Goal: Task Accomplishment & Management: Use online tool/utility

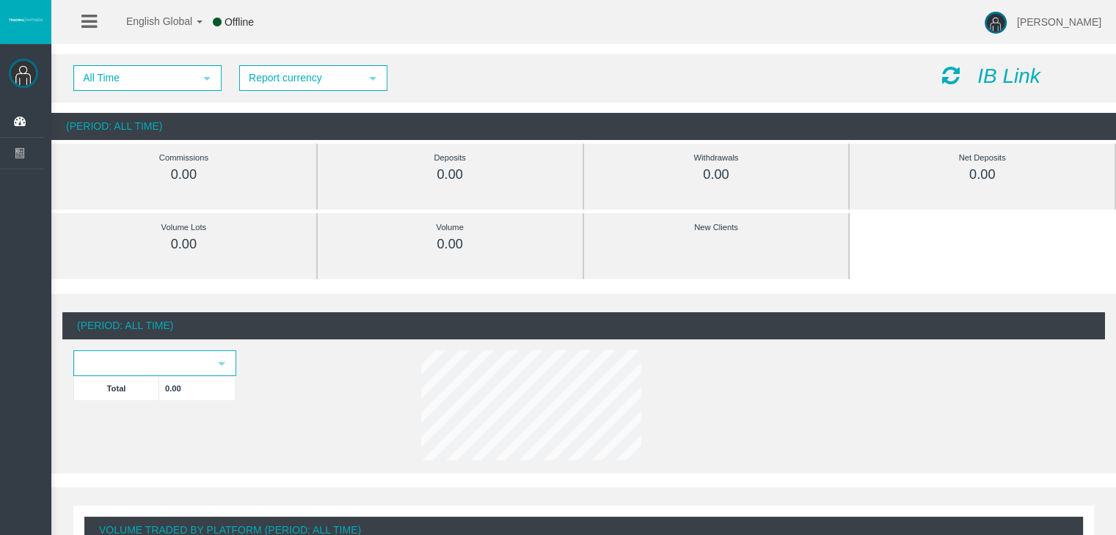
click at [0, 0] on div at bounding box center [0, 0] width 0 height 0
click at [989, 72] on icon "IB Link" at bounding box center [1008, 76] width 63 height 23
click at [998, 73] on icon "IB Link" at bounding box center [1008, 76] width 63 height 23
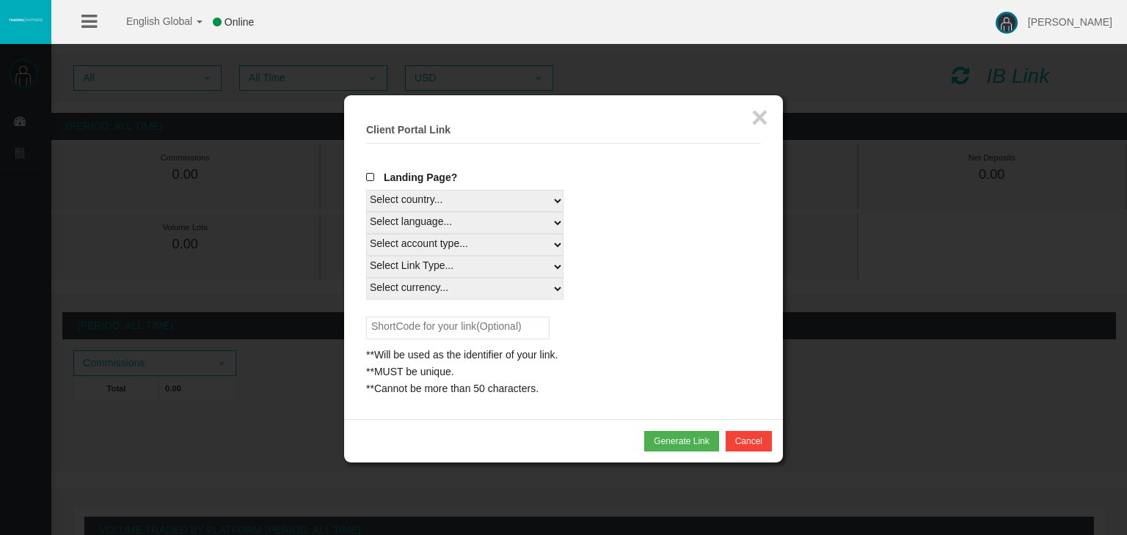
click at [380, 191] on select "Select country... Rest of the World" at bounding box center [464, 201] width 197 height 22
click at [612, 220] on div "Select language... English Japanese Chinese Portuguese Spanish Czech German Fre…" at bounding box center [563, 223] width 395 height 22
click at [483, 202] on select "Select country... Rest of the World" at bounding box center [464, 201] width 197 height 22
select select
click at [366, 190] on select "Select country... Rest of the World" at bounding box center [464, 201] width 197 height 22
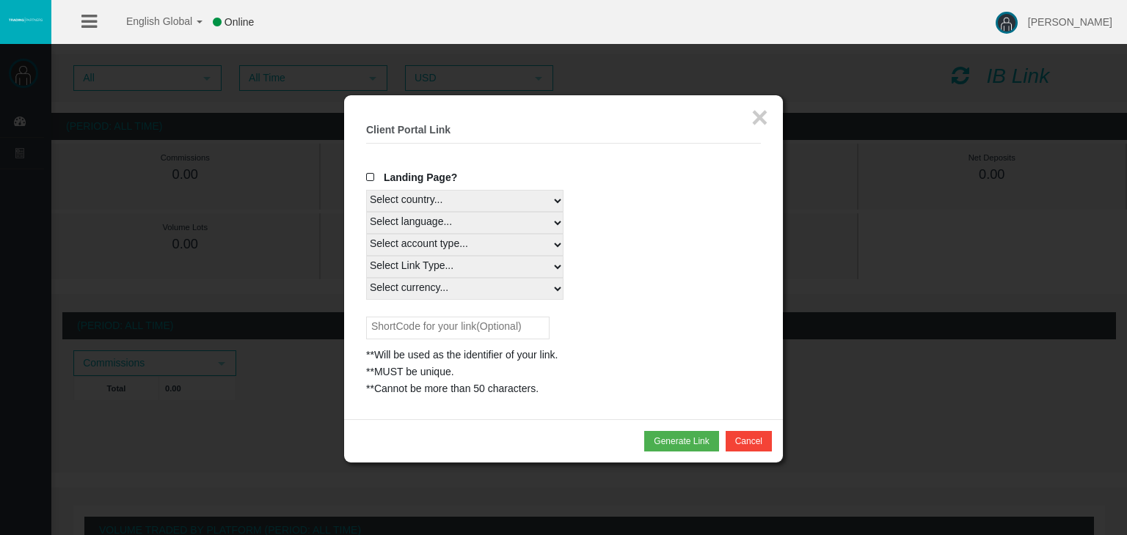
click at [443, 228] on select "Select language... English Japanese Chinese Portuguese Spanish Czech German Fre…" at bounding box center [464, 223] width 197 height 22
click at [611, 213] on div "Select language... English Japanese Chinese Portuguese Spanish Czech German Fre…" at bounding box center [563, 223] width 395 height 22
click at [752, 119] on button "×" at bounding box center [759, 117] width 17 height 29
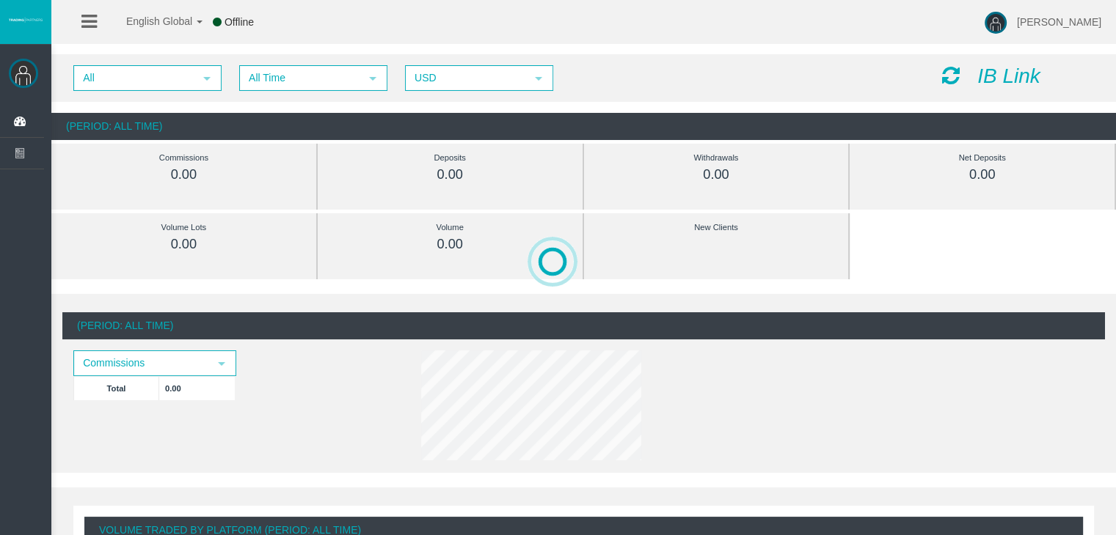
click at [987, 80] on icon "IB Link" at bounding box center [1008, 76] width 63 height 23
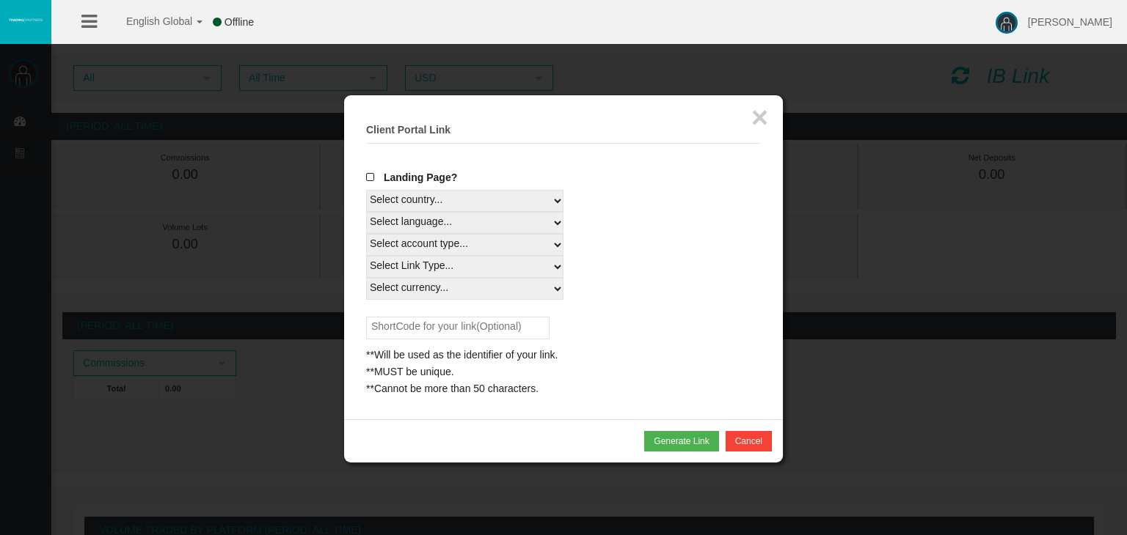
click at [427, 200] on select "Select country... Rest of the World" at bounding box center [464, 201] width 197 height 22
select select
click at [366, 190] on select "Select country... Rest of the World" at bounding box center [464, 201] width 197 height 22
click at [415, 230] on select "Select language... English Japanese Chinese Portuguese Spanish Czech German Fre…" at bounding box center [464, 223] width 197 height 22
select select
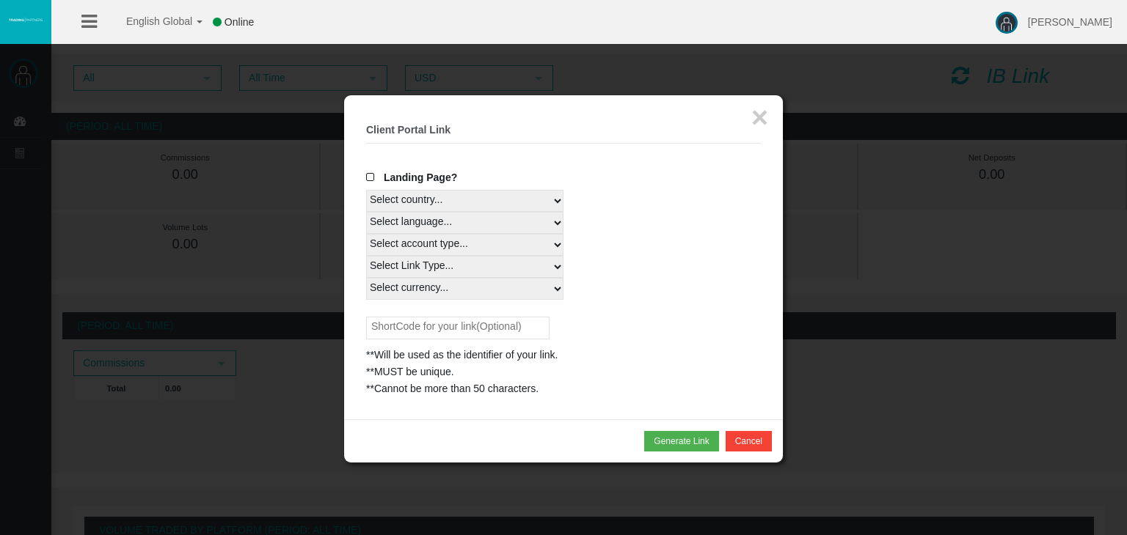
click at [366, 212] on select "Select language... English Japanese Chinese Portuguese Spanish Czech German Fre…" at bounding box center [464, 223] width 197 height 22
click at [427, 266] on select "Select Link Type..." at bounding box center [464, 267] width 197 height 22
click at [440, 241] on select "Select account type... All Platforms" at bounding box center [464, 245] width 197 height 22
select select
click at [366, 234] on select "Select account type... All Platforms" at bounding box center [464, 245] width 197 height 22
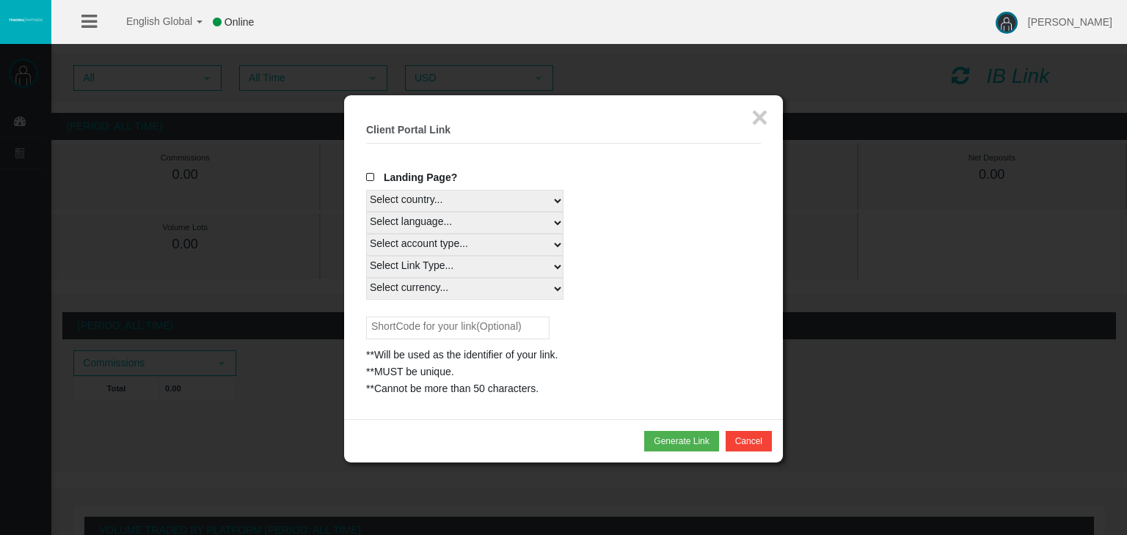
click at [428, 268] on select "Select Link Type..." at bounding box center [464, 267] width 197 height 22
click at [366, 256] on select "Select Link Type..." at bounding box center [464, 267] width 197 height 22
click at [426, 288] on select "Select currency... All Currencies" at bounding box center [464, 289] width 197 height 22
select select "All Currencies"
click at [366, 278] on select "Select currency... All Currencies" at bounding box center [464, 289] width 197 height 22
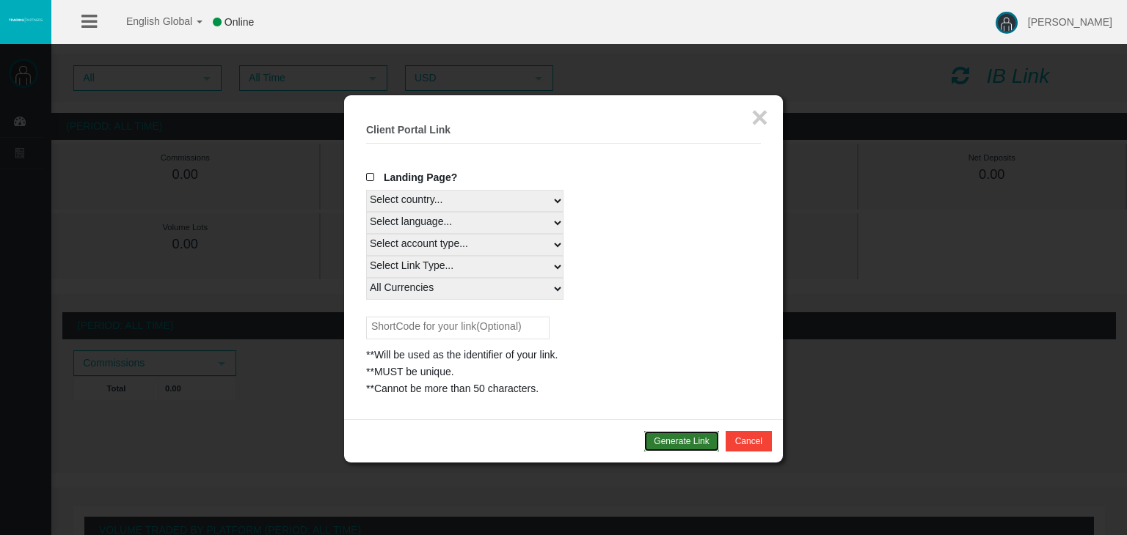
click at [672, 440] on button "Generate Link" at bounding box center [681, 441] width 74 height 21
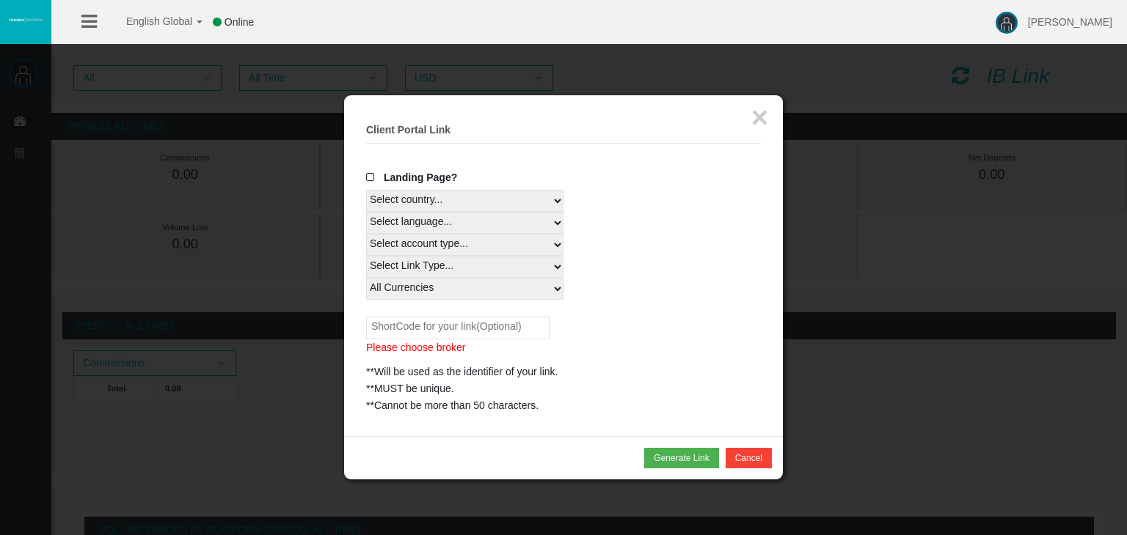
click at [411, 169] on label "Landing Page?" at bounding box center [411, 177] width 91 height 17
click at [0, 0] on input "Landing Page?" at bounding box center [0, 0] width 0 height 0
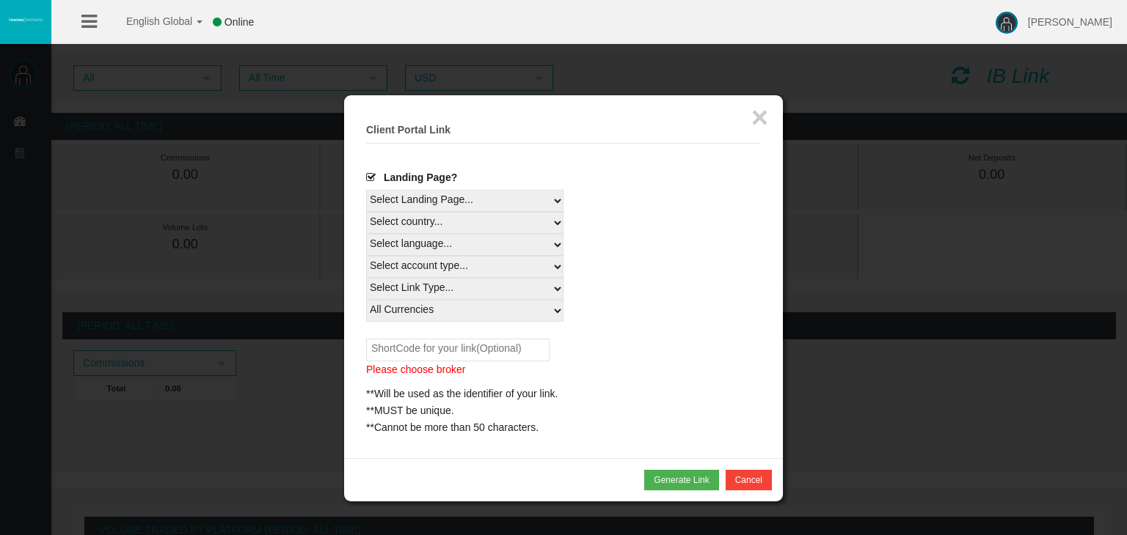
click at [399, 189] on div "Landing Page?" at bounding box center [563, 179] width 395 height 21
click at [399, 194] on select "Select Landing Page..." at bounding box center [464, 201] width 197 height 22
click at [366, 190] on select "Select Landing Page..." at bounding box center [464, 201] width 197 height 22
click at [753, 119] on button "×" at bounding box center [759, 117] width 17 height 29
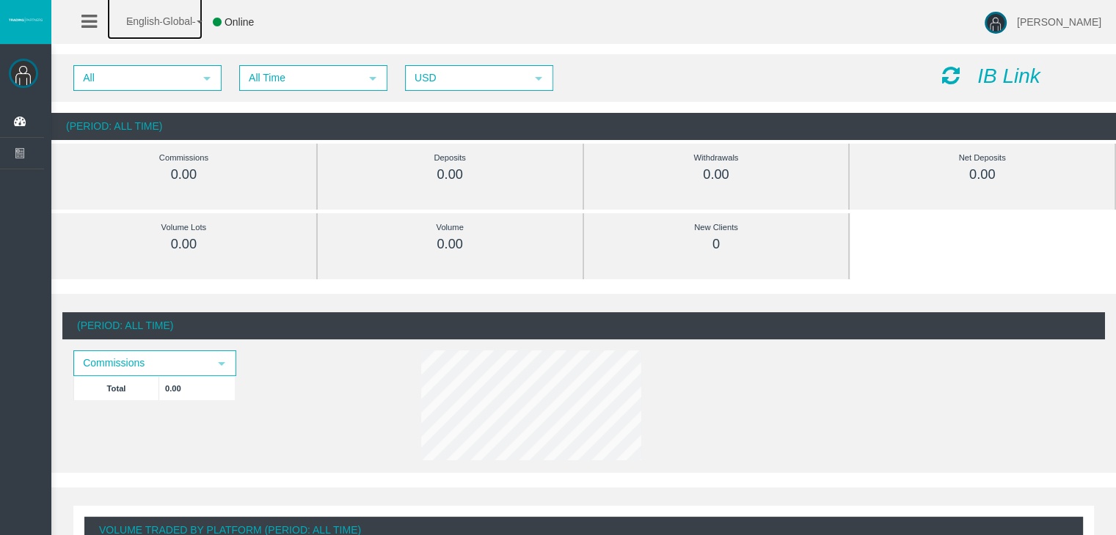
click at [108, 21] on span "English Global" at bounding box center [149, 21] width 85 height 12
click at [90, 21] on icon at bounding box center [88, 21] width 15 height 18
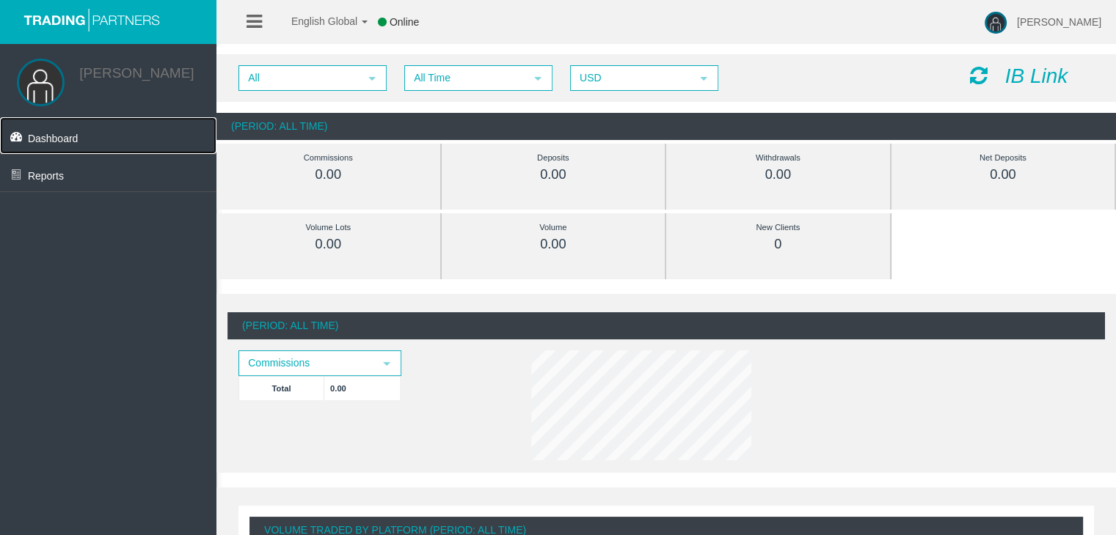
click at [59, 137] on link "Dashboard" at bounding box center [108, 135] width 216 height 37
click at [41, 170] on link "Reports" at bounding box center [108, 173] width 216 height 37
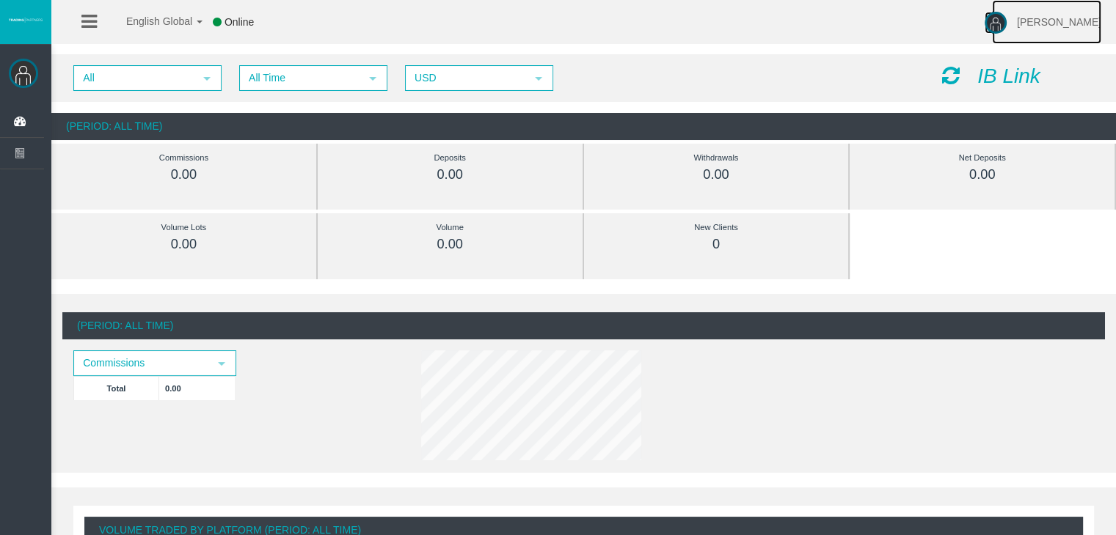
click at [1018, 26] on span "[PERSON_NAME]" at bounding box center [1059, 22] width 84 height 12
drag, startPoint x: 691, startPoint y: 49, endPoint x: 939, endPoint y: 65, distance: 248.4
click at [700, 48] on div "All select All Time select 5 USD select USD IB Link (Period: All Time) Commissi…" at bounding box center [583, 97] width 1064 height 100
click at [987, 70] on icon "IB Link" at bounding box center [1008, 76] width 63 height 23
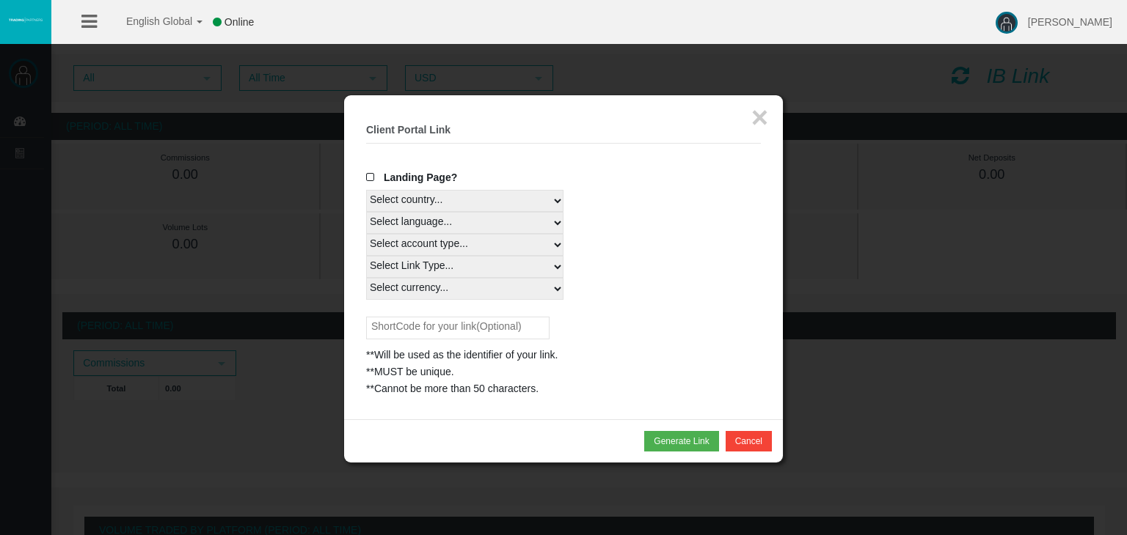
click at [452, 197] on select "Select country... Rest of the World" at bounding box center [464, 201] width 197 height 22
drag, startPoint x: 452, startPoint y: 197, endPoint x: 549, endPoint y: 159, distance: 104.1
click at [452, 197] on select "Select country... Rest of the World" at bounding box center [464, 201] width 197 height 22
click at [764, 117] on button "×" at bounding box center [759, 117] width 17 height 29
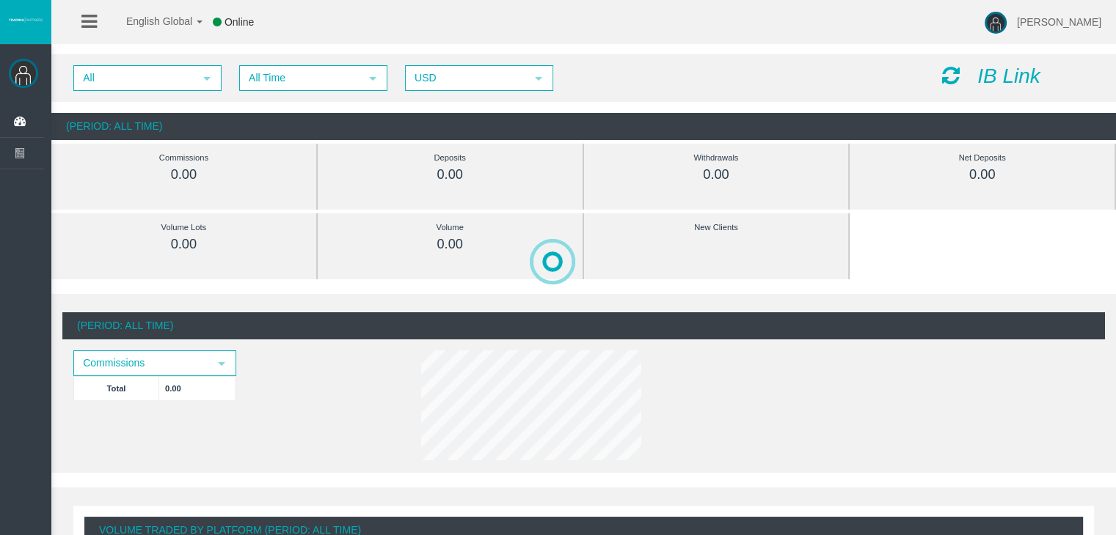
click at [1011, 74] on icon "IB Link" at bounding box center [1008, 76] width 63 height 23
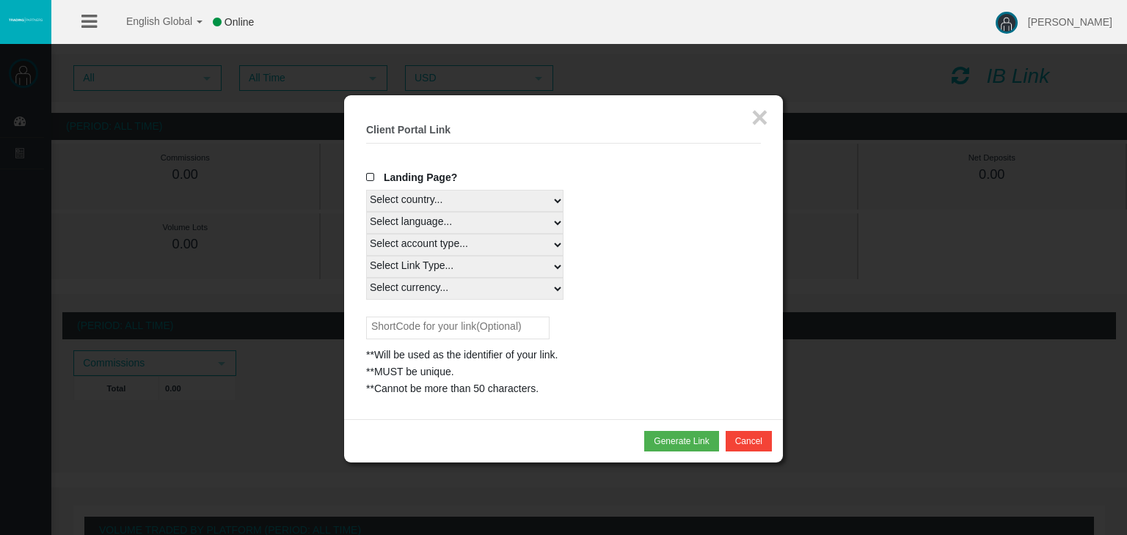
click at [528, 191] on select "Select country... Rest of the World" at bounding box center [464, 201] width 197 height 22
click at [750, 110] on div "× Client Portal Link Create client link Create partner link Your links Master I…" at bounding box center [563, 257] width 439 height 324
click at [756, 118] on button "×" at bounding box center [759, 117] width 17 height 29
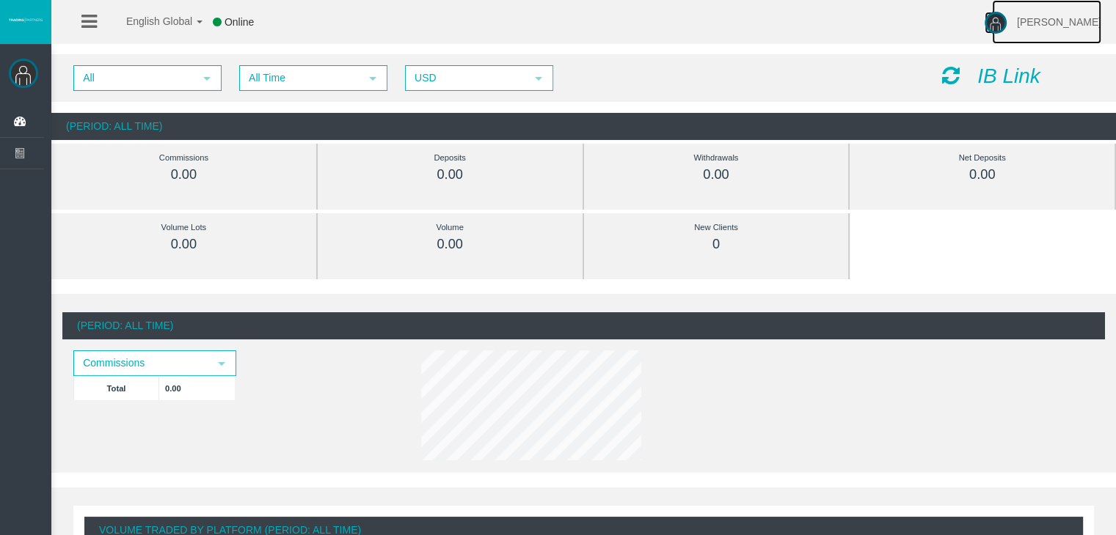
click at [1060, 23] on span "Emilia Pacheco ramos" at bounding box center [1059, 22] width 84 height 12
click at [1031, 80] on span "Log Out" at bounding box center [1034, 82] width 37 height 12
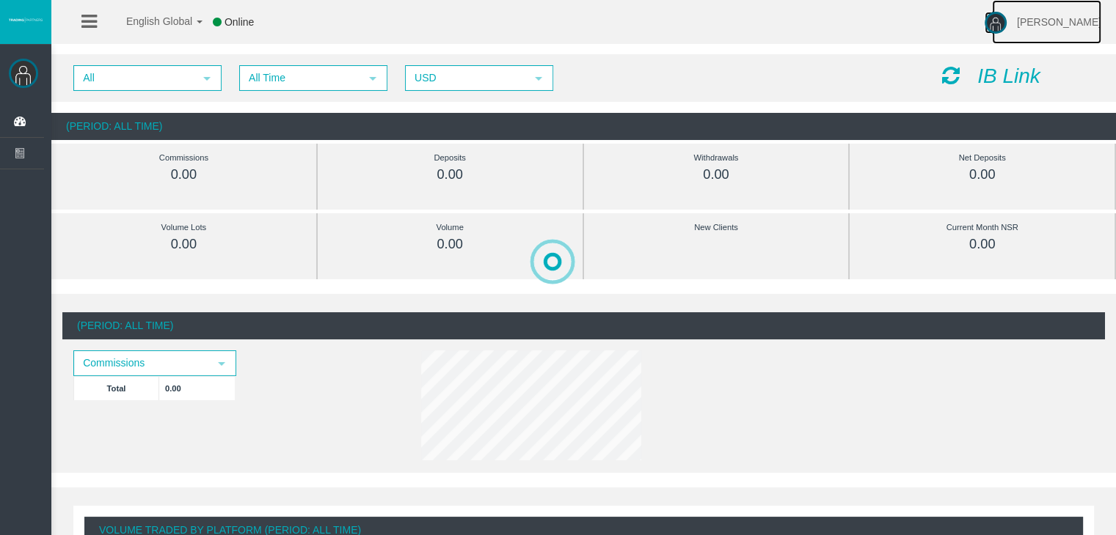
click at [1047, 28] on link "[PERSON_NAME]" at bounding box center [1046, 22] width 109 height 44
click at [841, 128] on div "(Period: All Time)" at bounding box center [583, 126] width 1064 height 27
click at [959, 81] on icon at bounding box center [951, 75] width 18 height 21
click at [1021, 81] on icon "IB Link" at bounding box center [1008, 76] width 63 height 23
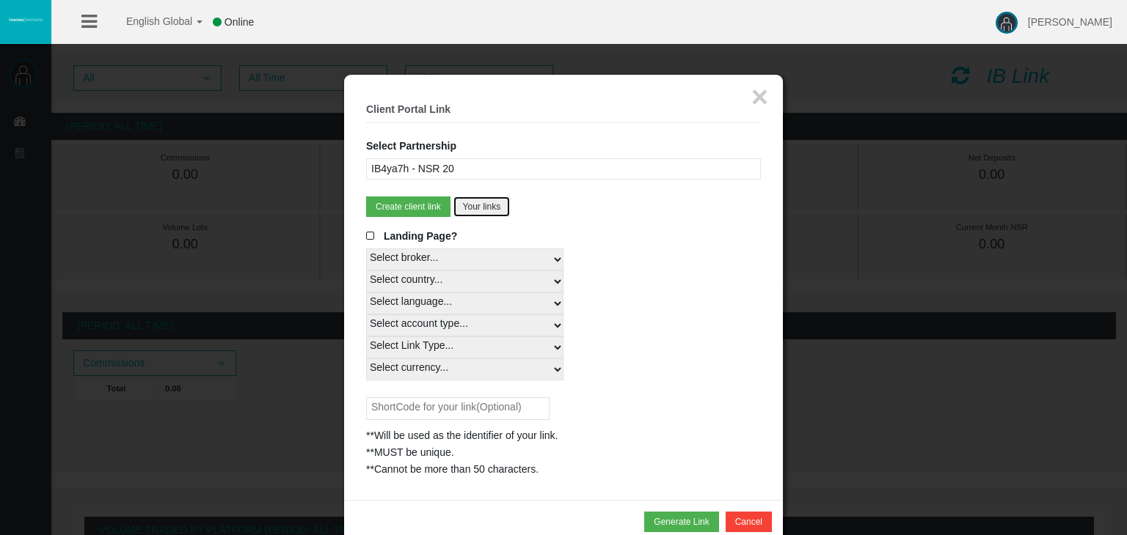
click at [488, 203] on button "Your links" at bounding box center [481, 207] width 57 height 21
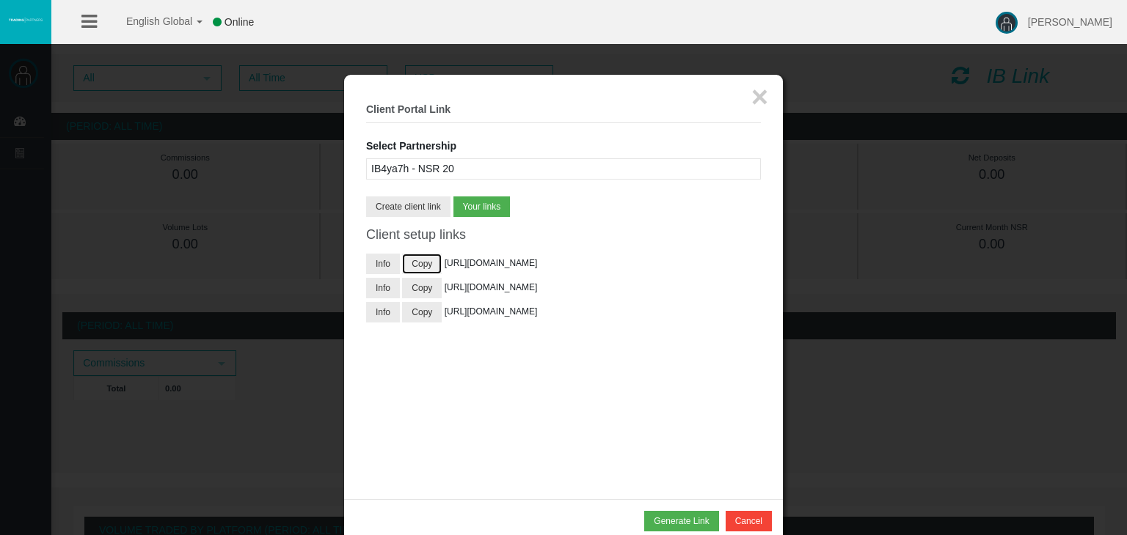
click at [431, 264] on button "Copy" at bounding box center [422, 264] width 40 height 21
click at [758, 94] on button "×" at bounding box center [759, 96] width 17 height 29
